Goal: Information Seeking & Learning: Learn about a topic

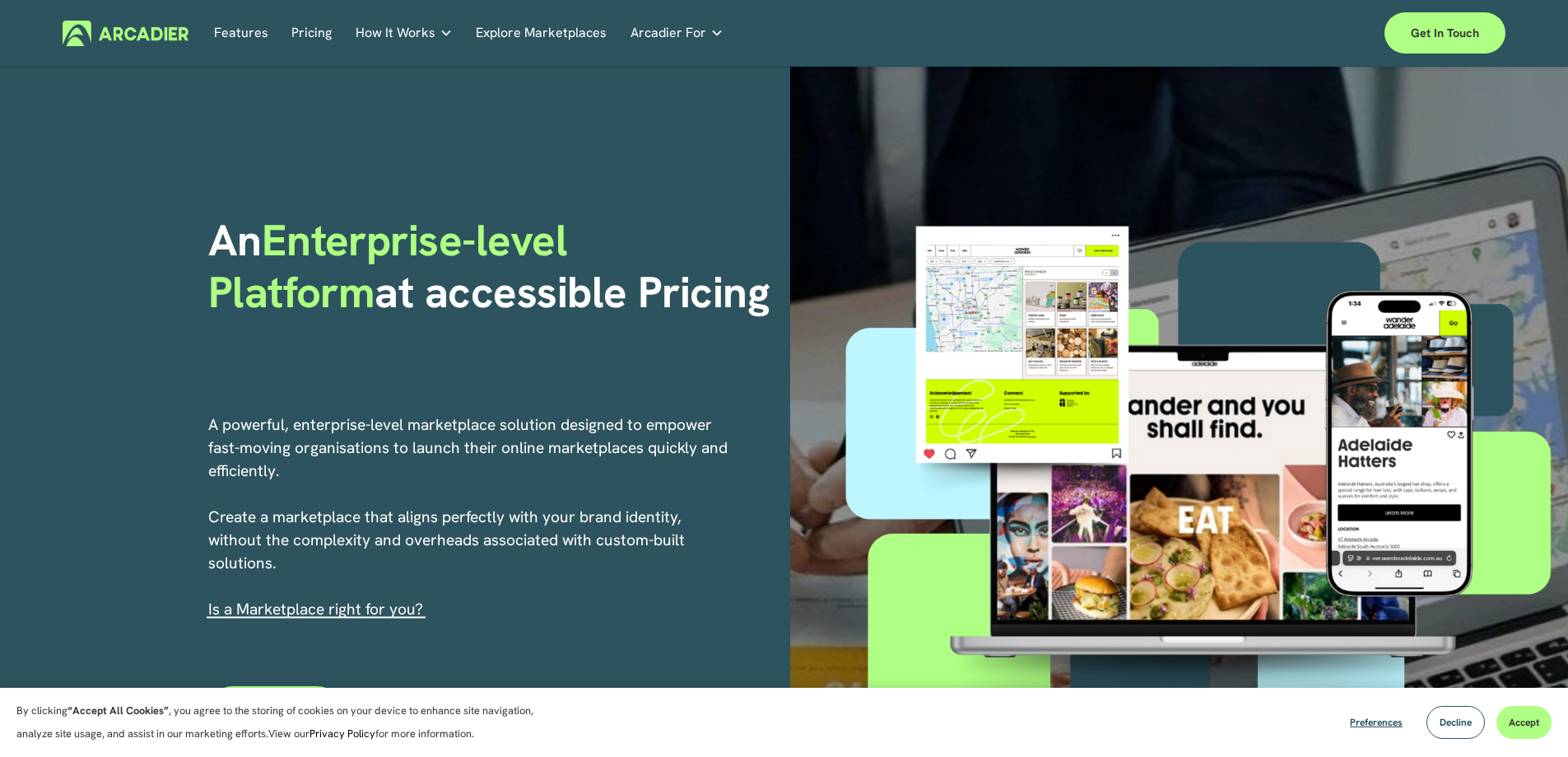
click at [234, 30] on link "Features" at bounding box center [241, 33] width 54 height 26
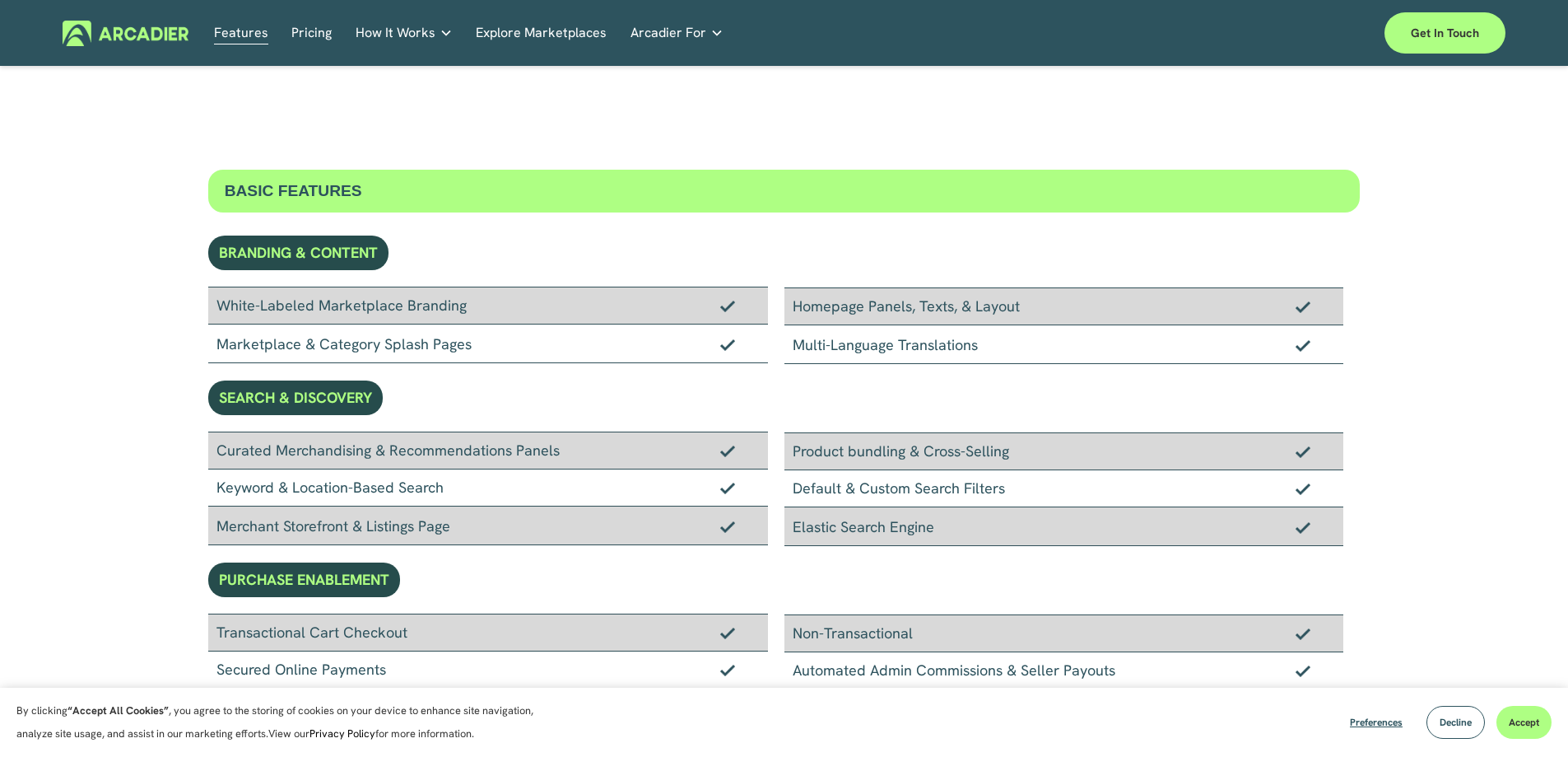
click at [527, 29] on link "Explore Marketplaces" at bounding box center [542, 33] width 131 height 26
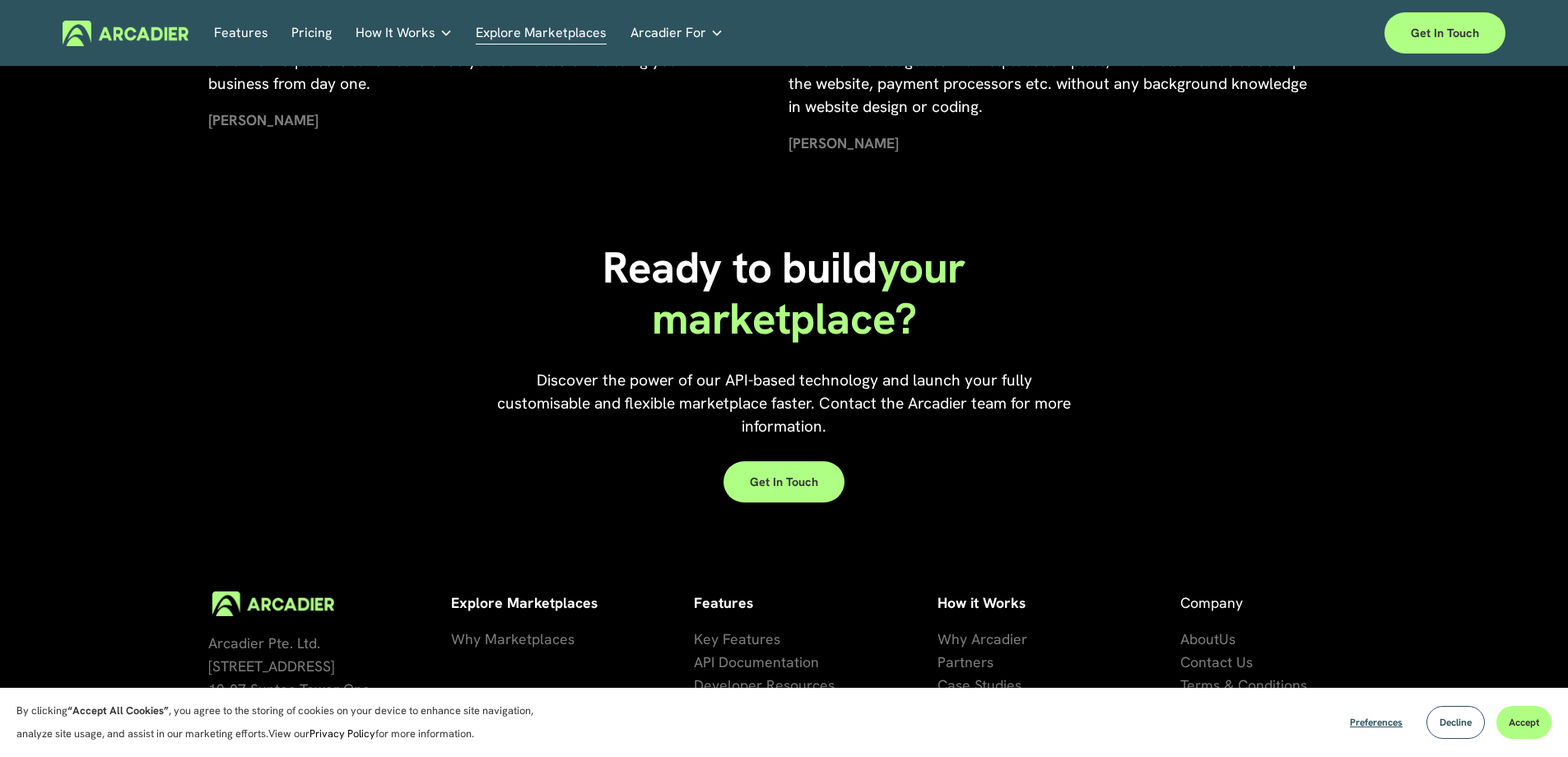
scroll to position [3762, 0]
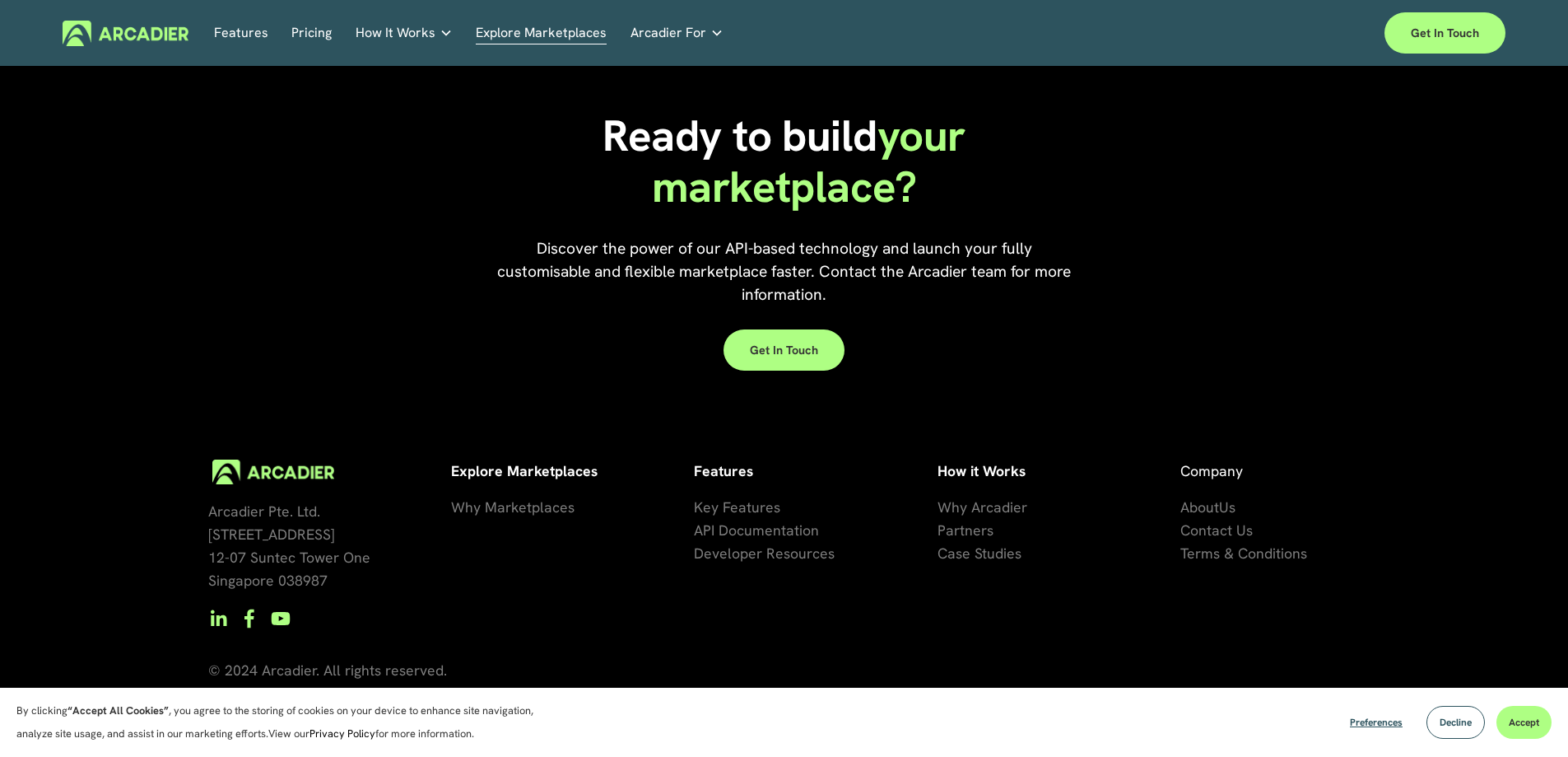
click at [227, 37] on link "Features" at bounding box center [241, 33] width 54 height 26
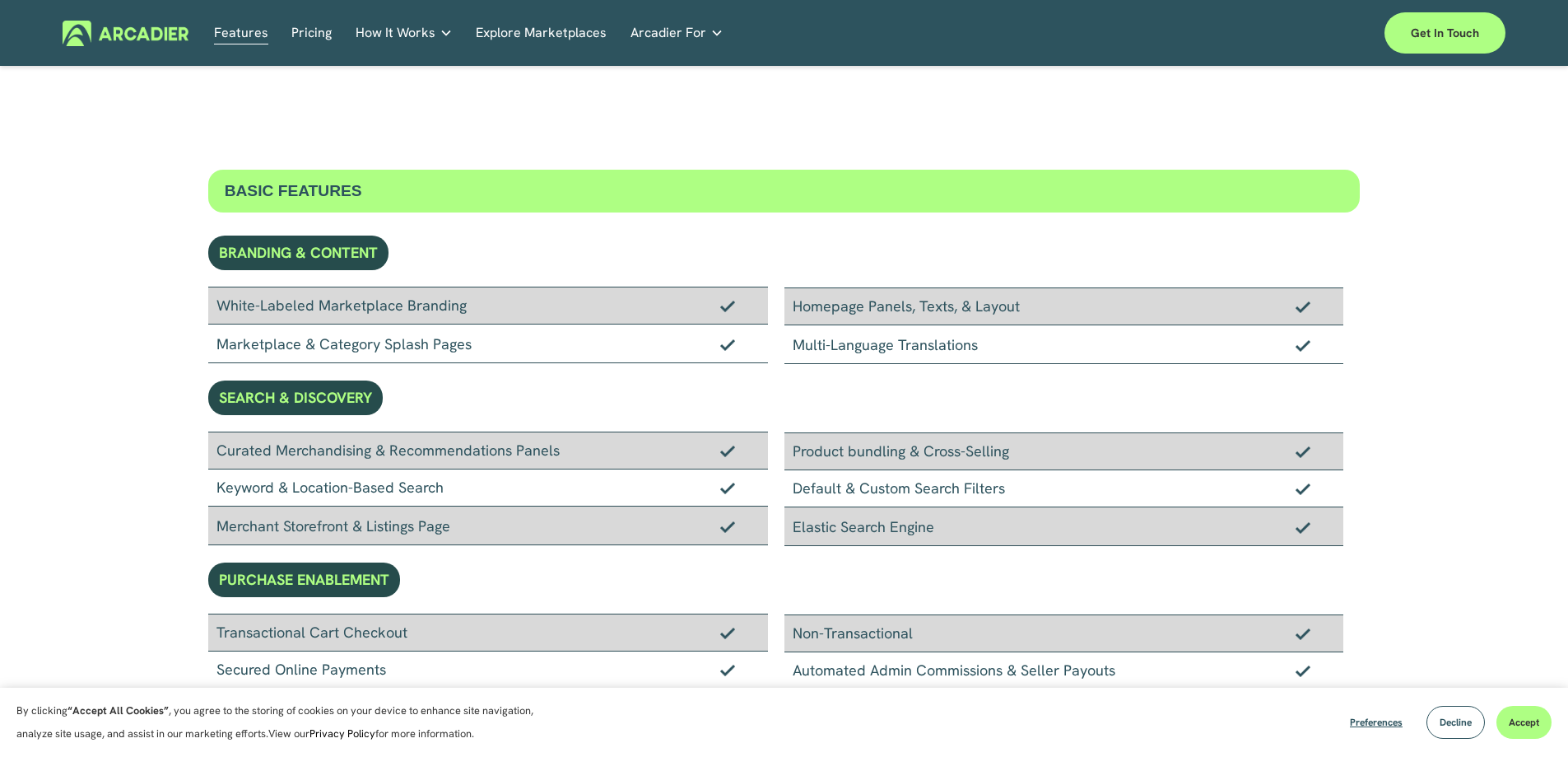
click at [311, 247] on div "BRANDING & CONTENT" at bounding box center [298, 252] width 181 height 35
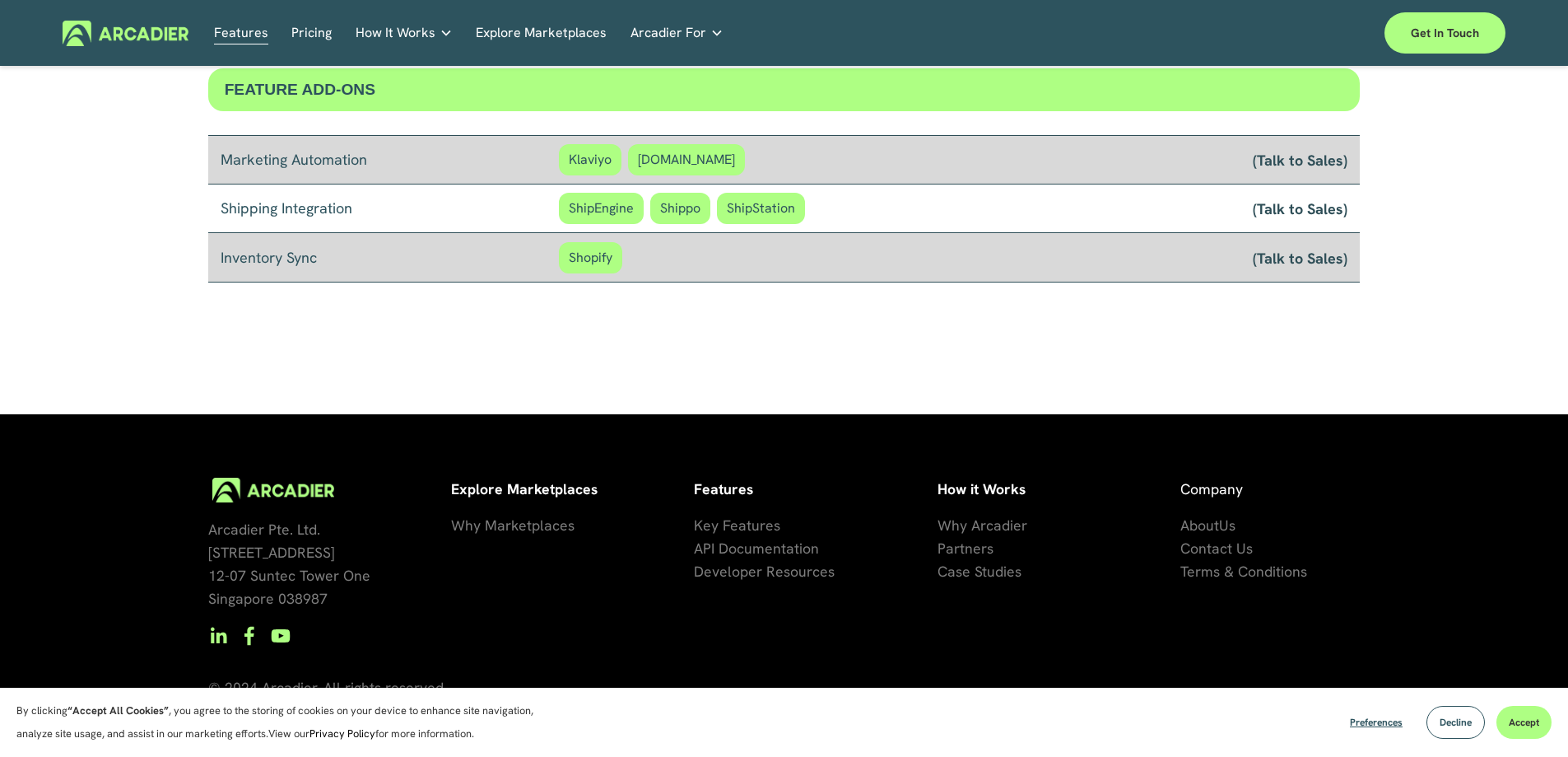
scroll to position [1426, 0]
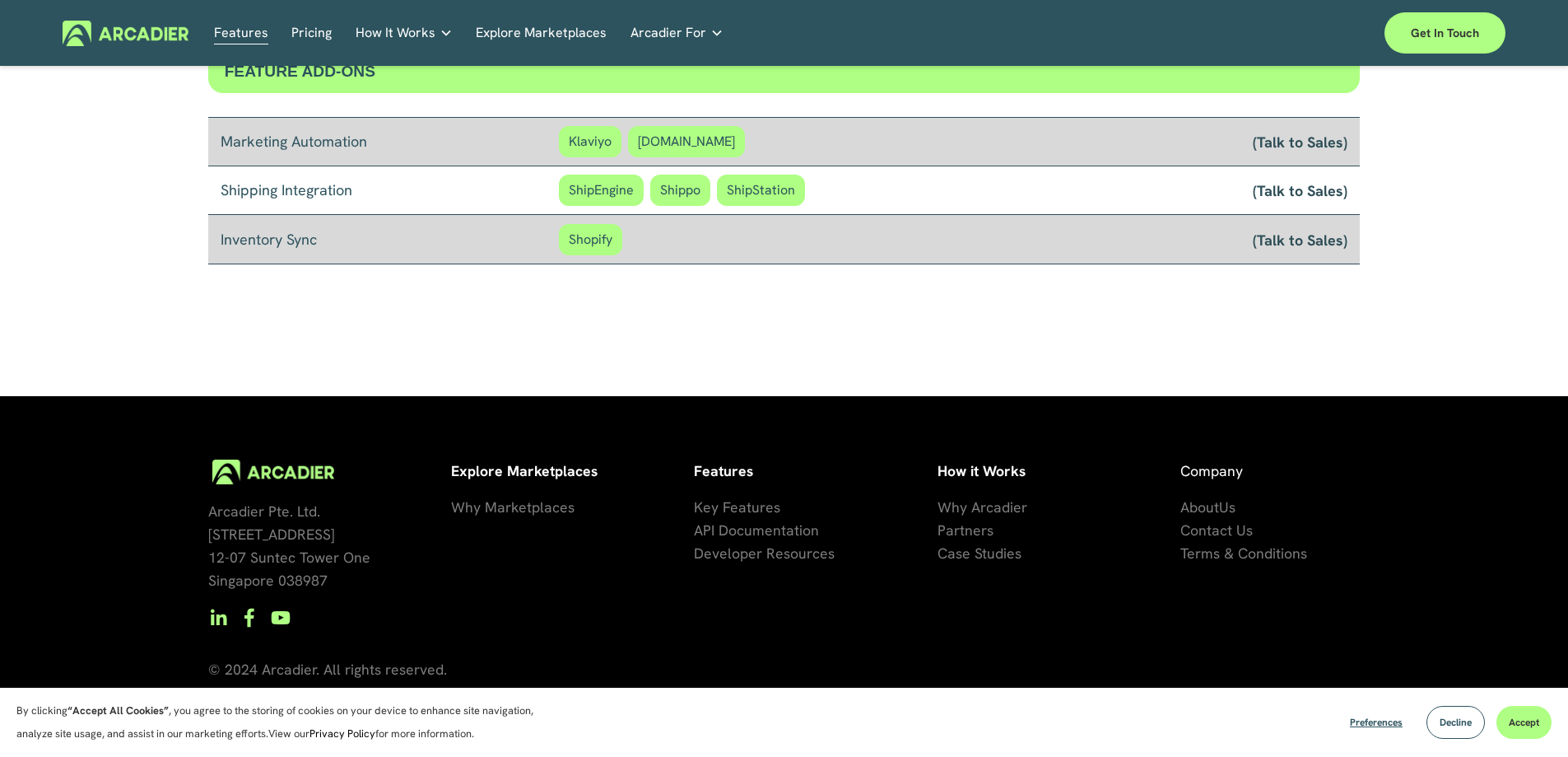
drag, startPoint x: 587, startPoint y: 170, endPoint x: 620, endPoint y: 124, distance: 56.6
click at [599, 148] on div "Marketing Automation Klaviyo Customer.io (Talk to Sales) Shipping Integration S…" at bounding box center [784, 189] width 1152 height 148
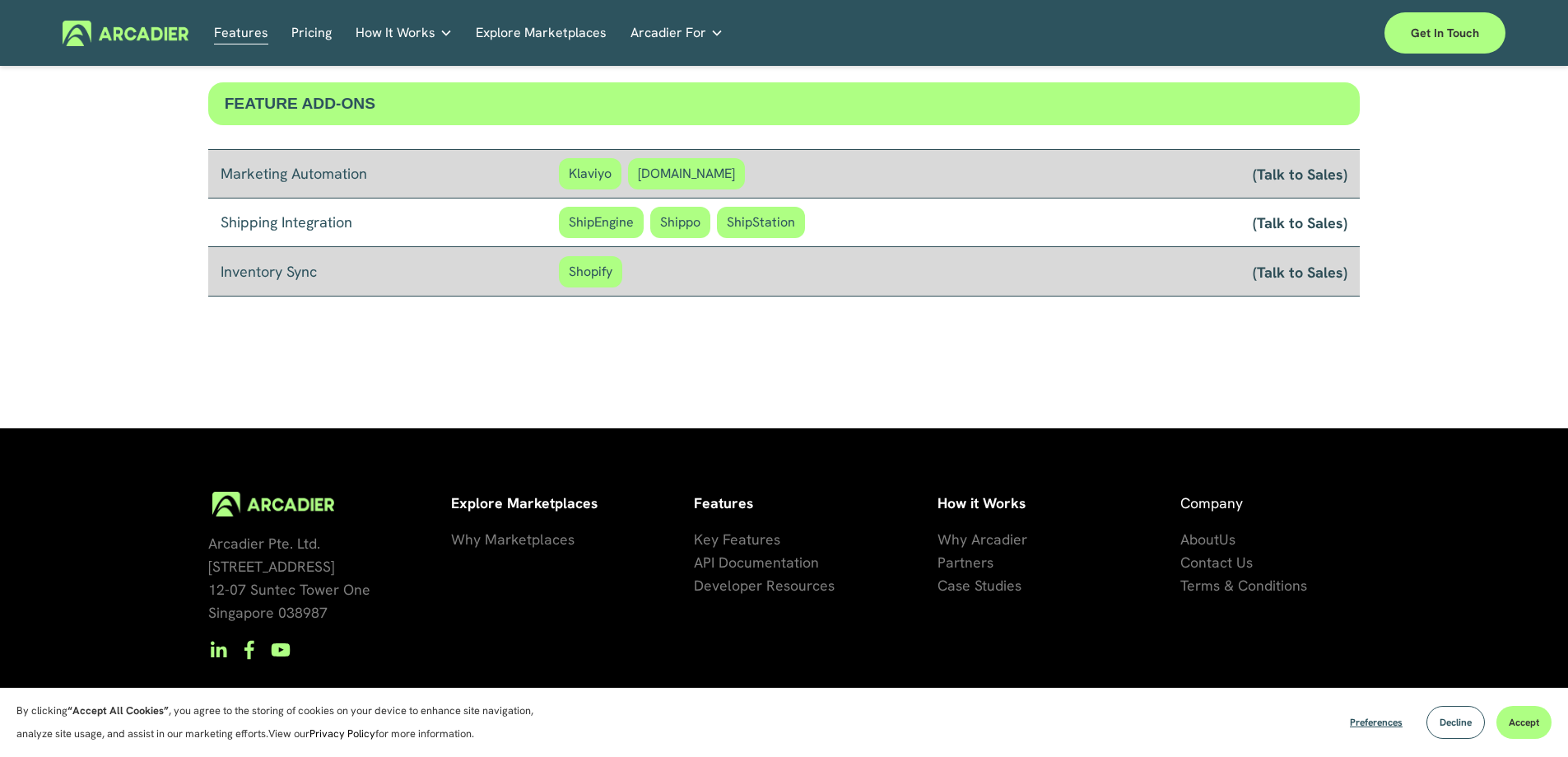
drag, startPoint x: 685, startPoint y: 168, endPoint x: 767, endPoint y: 188, distance: 84.4
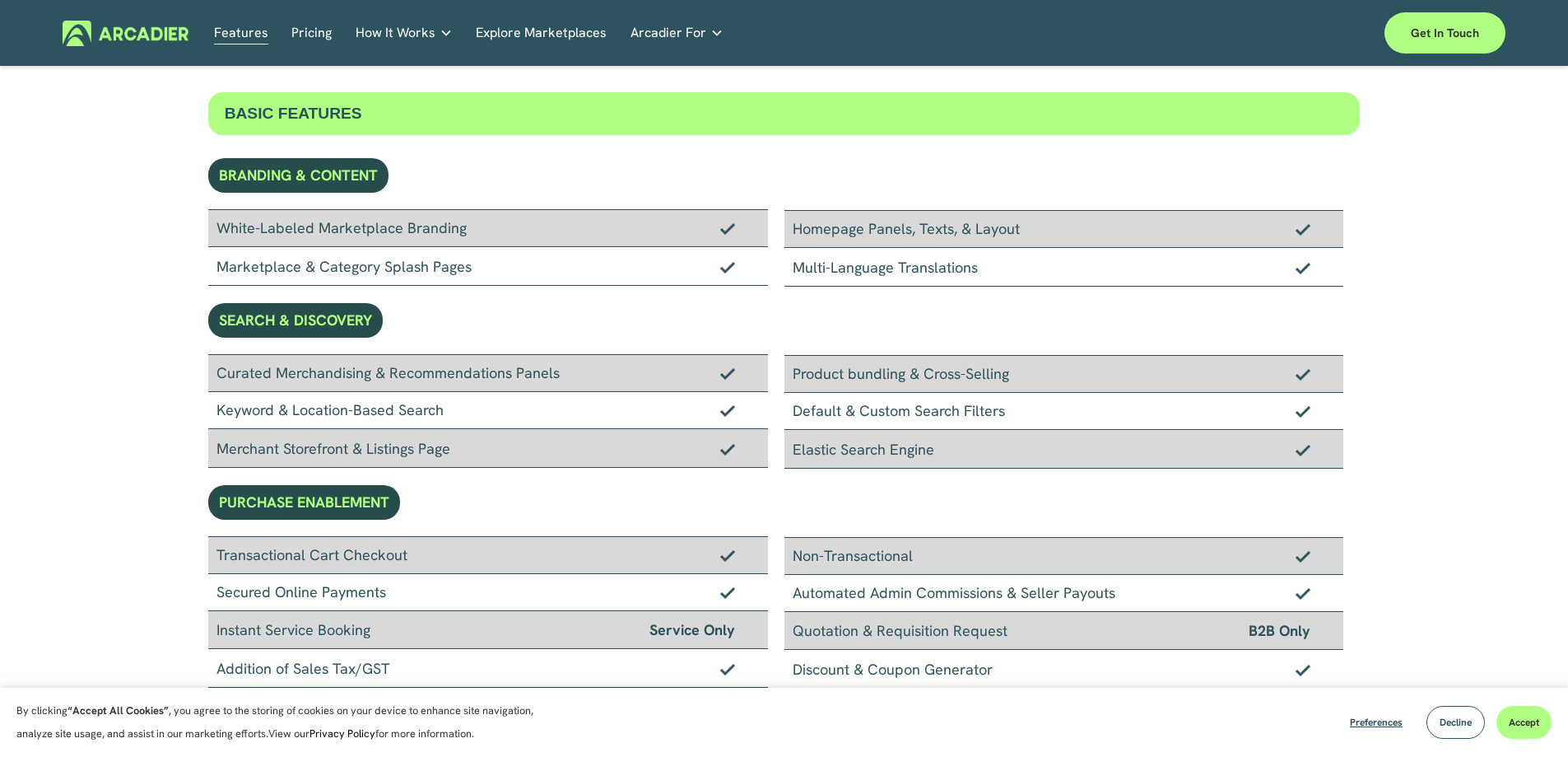
scroll to position [0, 0]
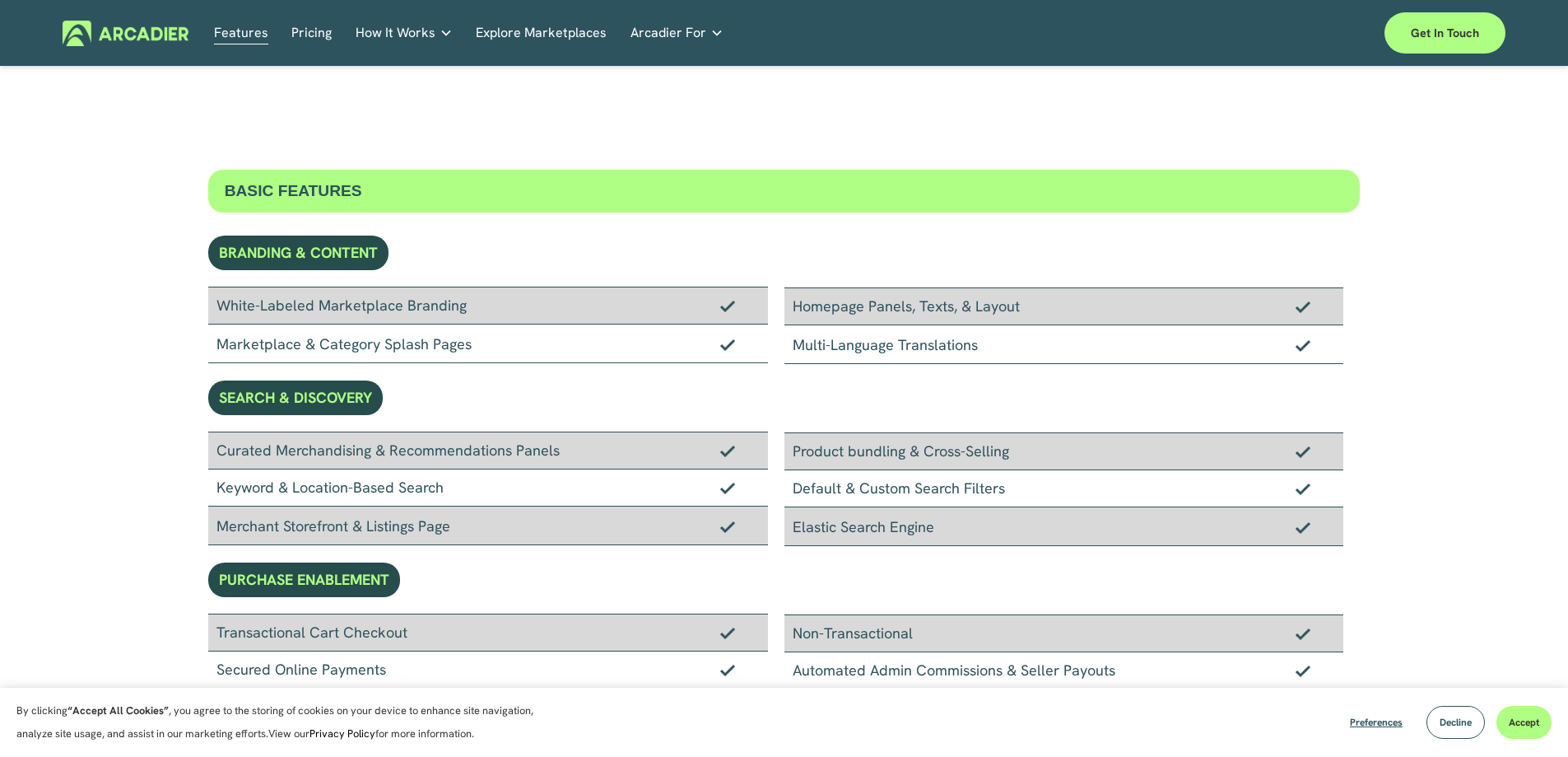
click at [311, 36] on link "Pricing" at bounding box center [311, 33] width 41 height 26
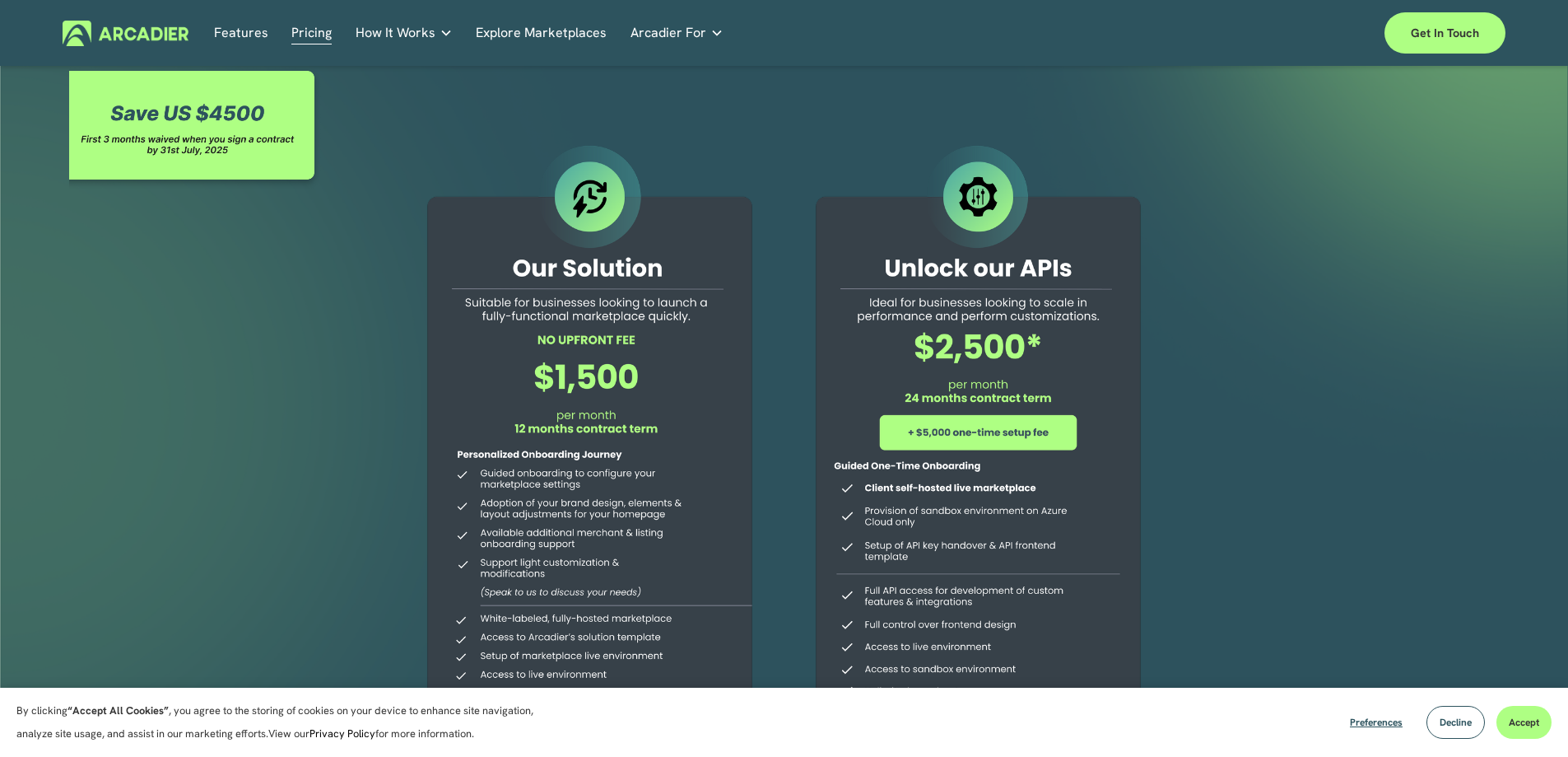
scroll to position [494, 0]
